Goal: Transaction & Acquisition: Download file/media

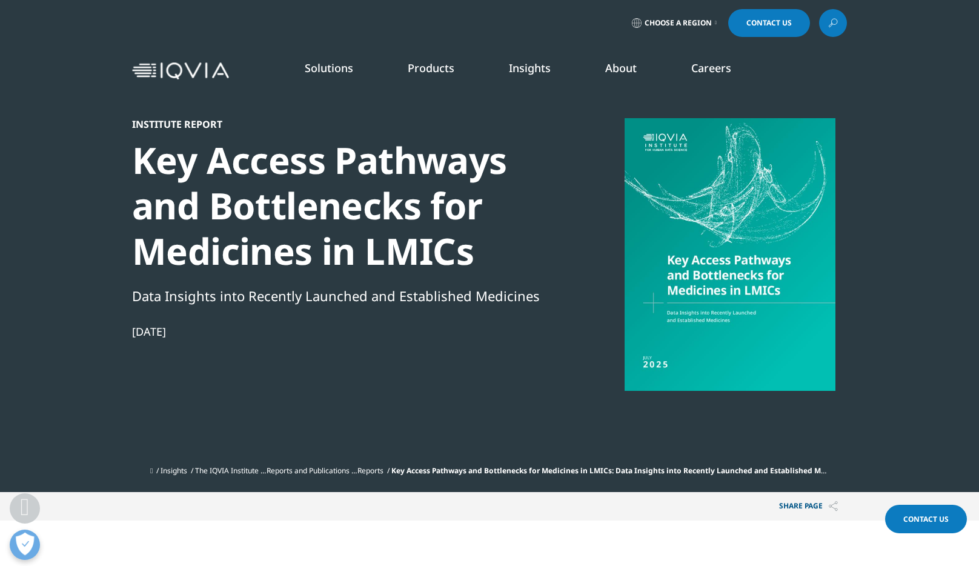
scroll to position [197, 0]
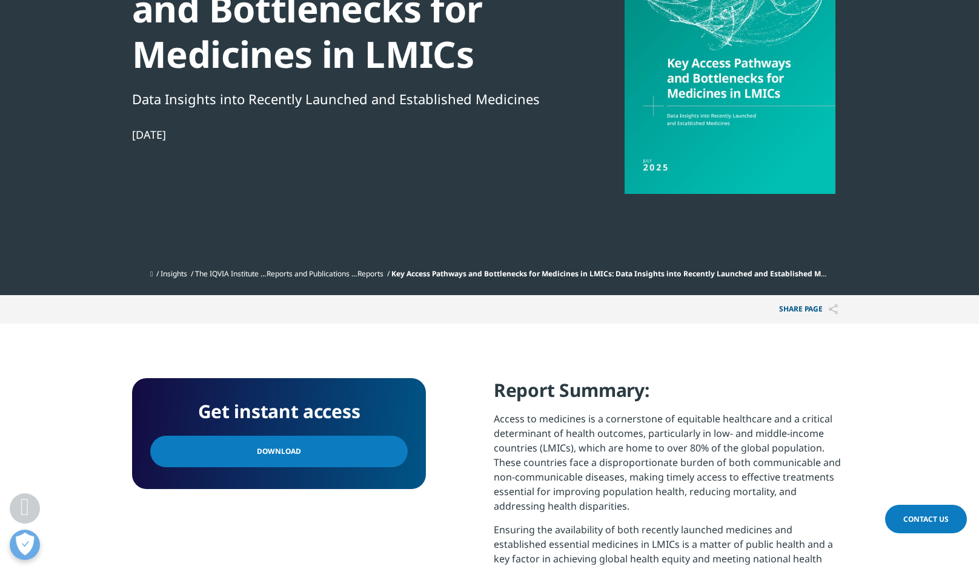
click at [214, 460] on link "Download" at bounding box center [278, 452] width 257 height 32
click at [309, 272] on link "Reports and Publications" at bounding box center [308, 273] width 83 height 10
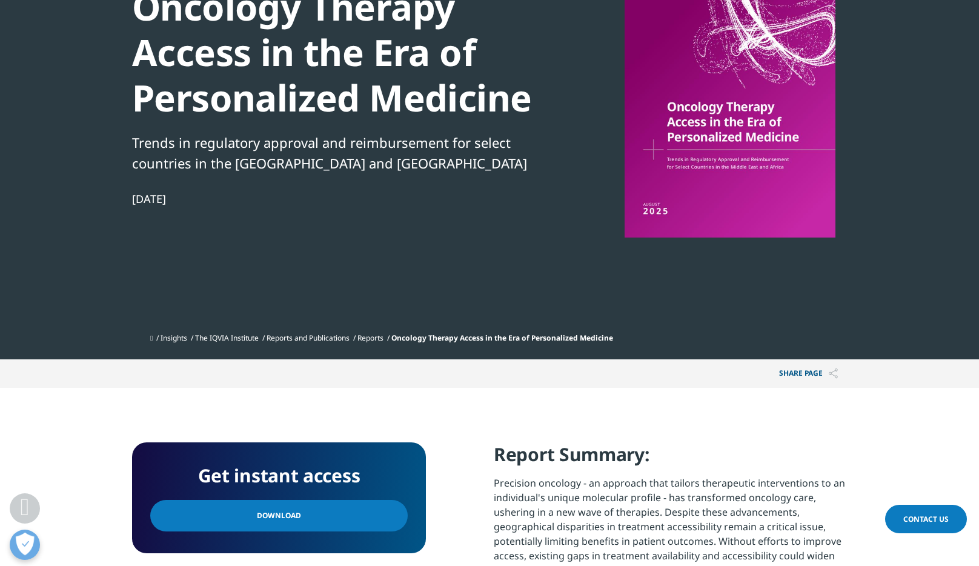
scroll to position [397, 0]
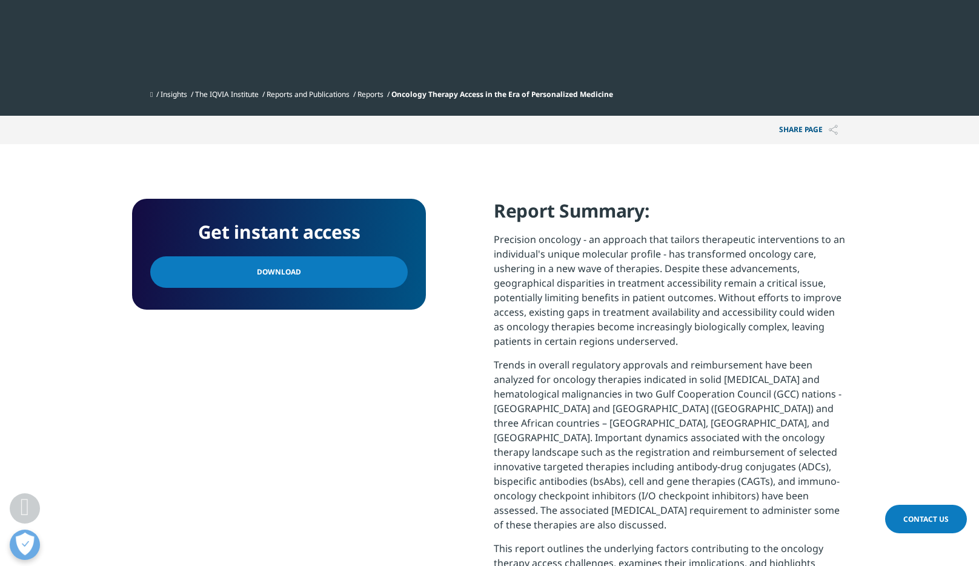
click at [234, 279] on link "Download" at bounding box center [278, 272] width 257 height 32
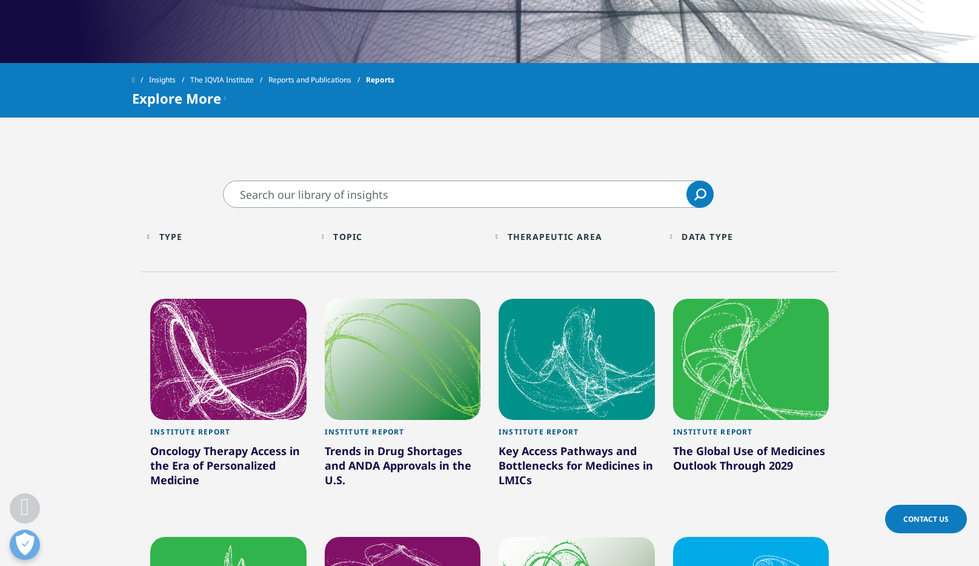
scroll to position [517, 0]
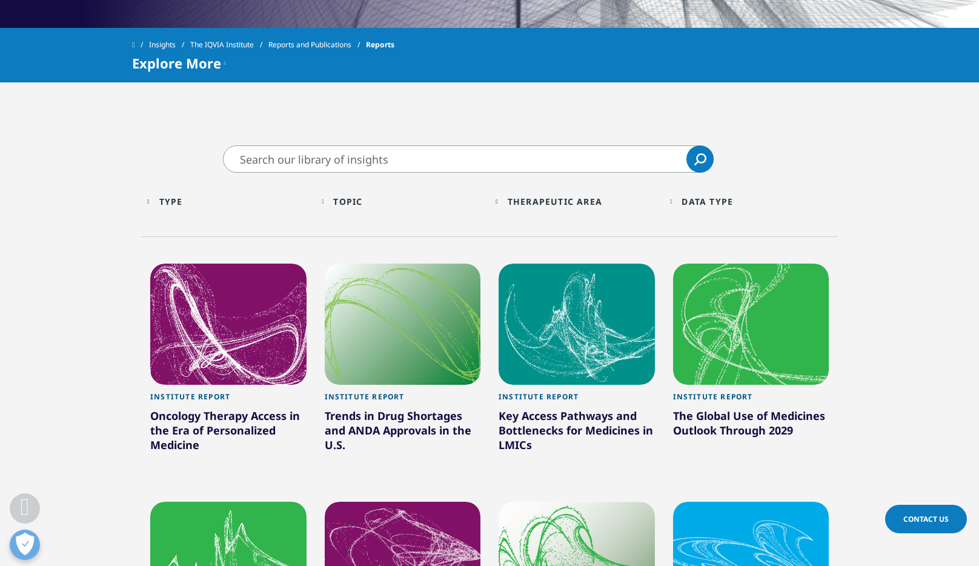
click at [241, 341] on div at bounding box center [228, 324] width 156 height 121
